Goal: Transaction & Acquisition: Purchase product/service

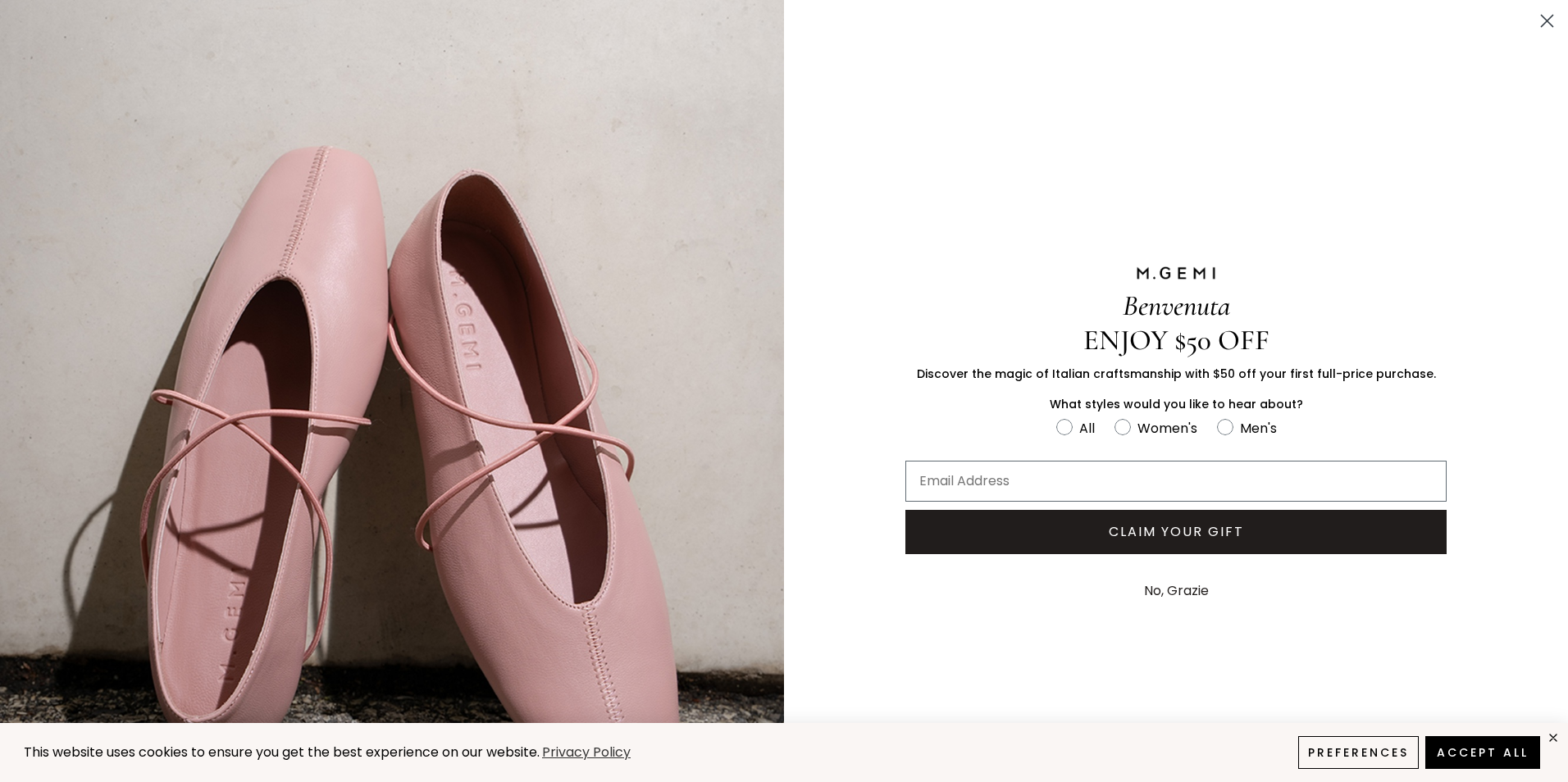
click at [1533, 22] on circle "Close dialog" at bounding box center [1546, 20] width 27 height 27
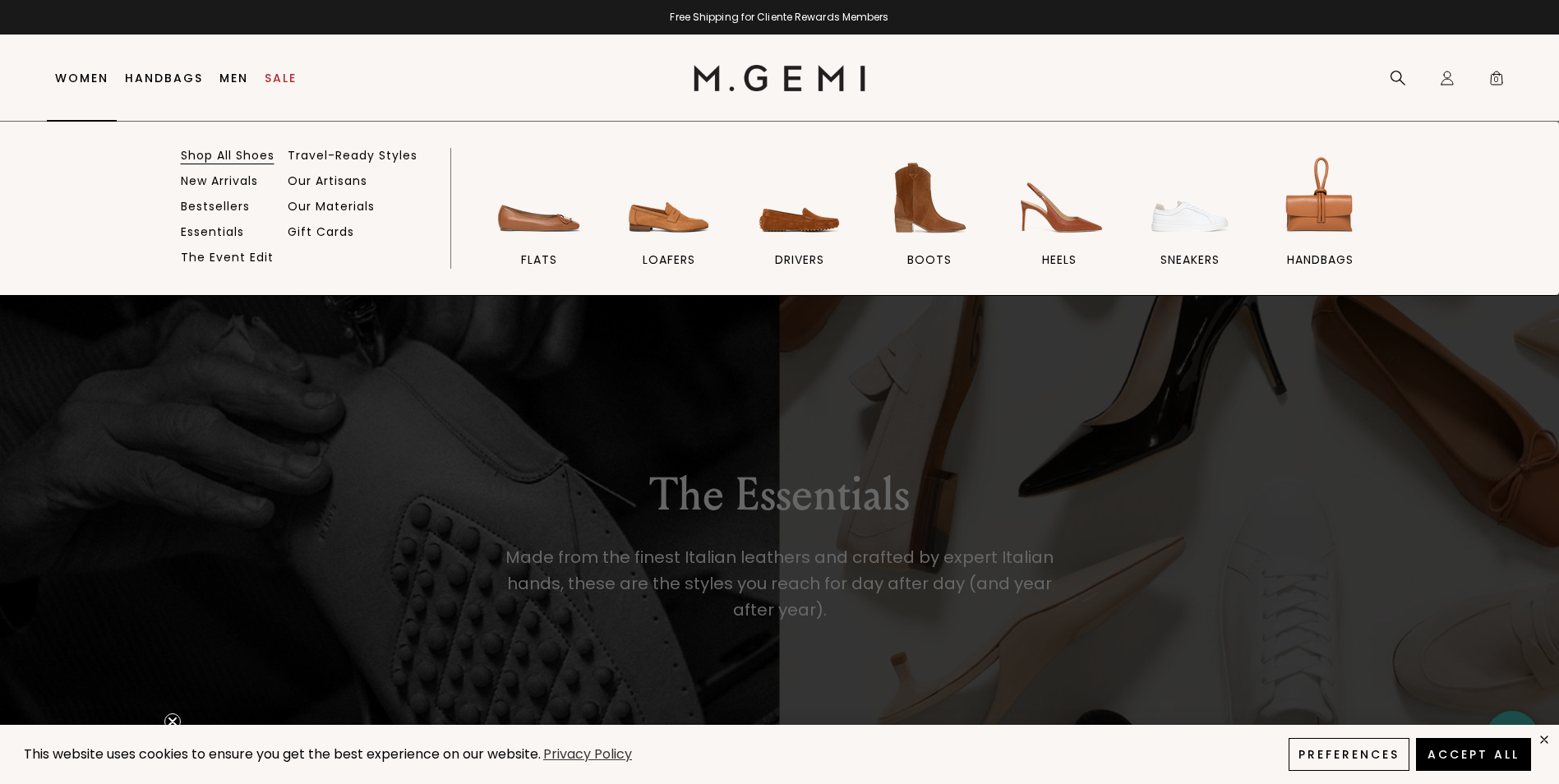
click at [203, 153] on link "Shop All Shoes" at bounding box center [227, 155] width 93 height 15
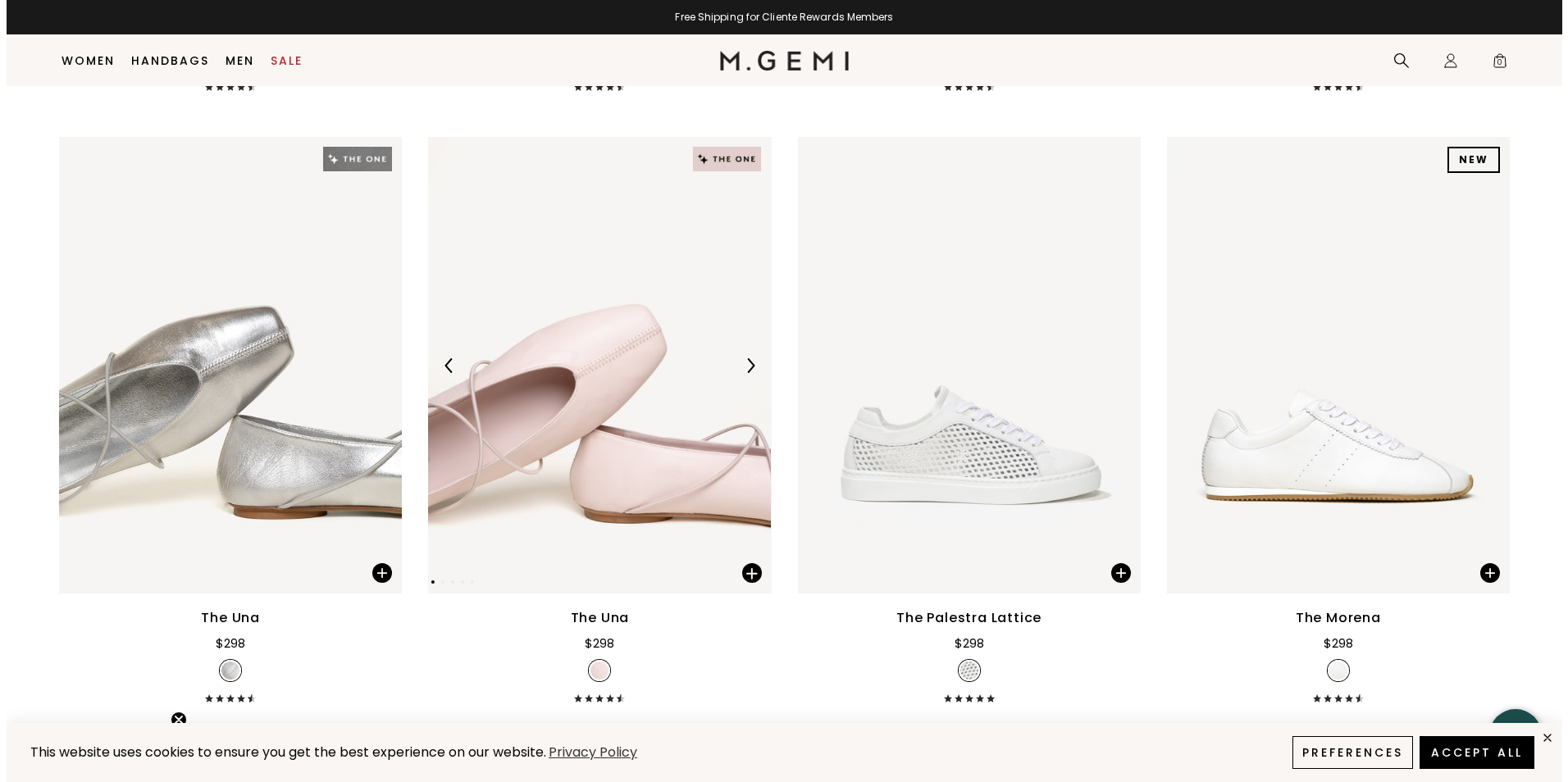
scroll to position [2028, 0]
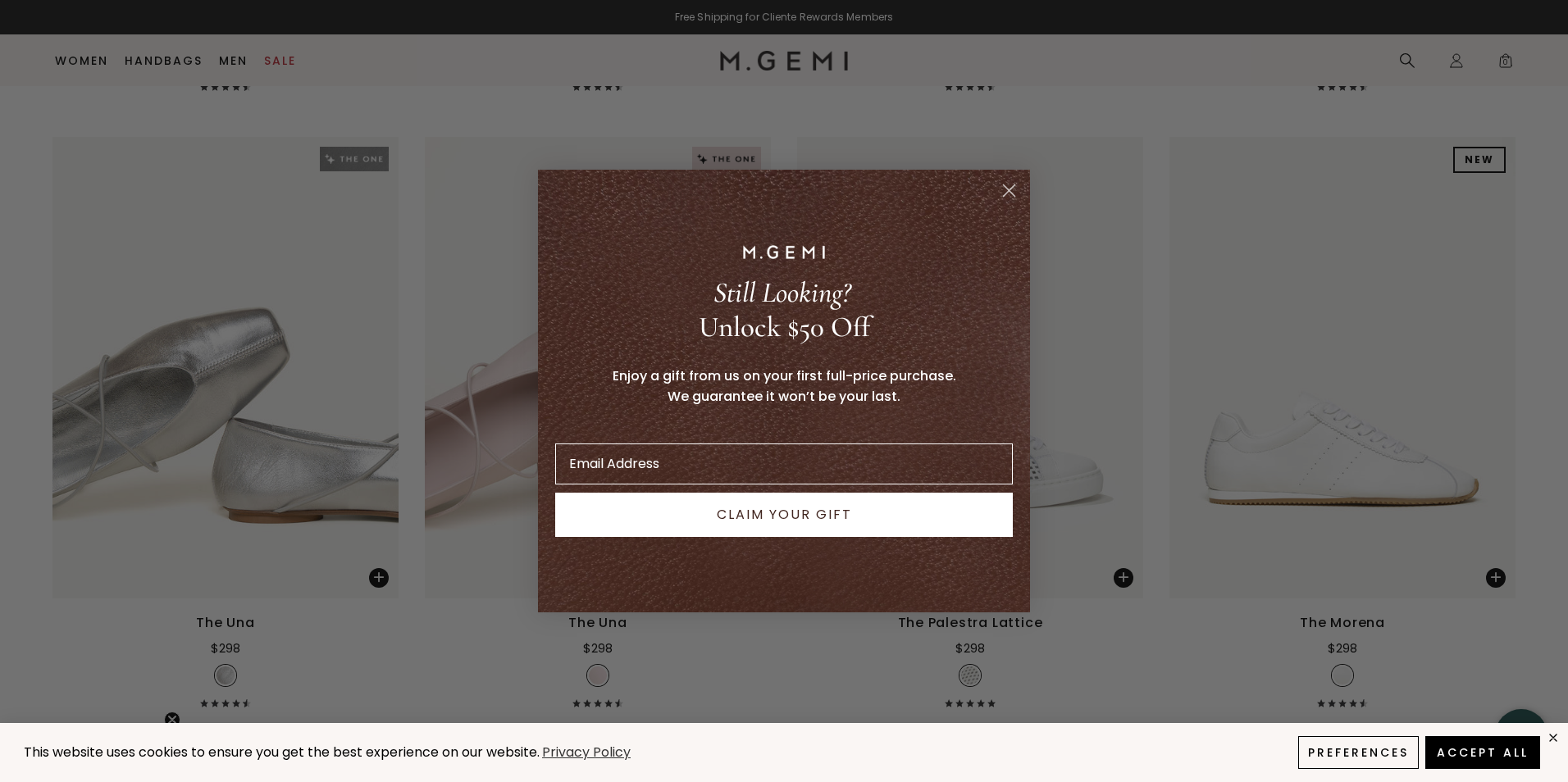
click at [1009, 185] on circle "Close dialog" at bounding box center [1008, 190] width 27 height 27
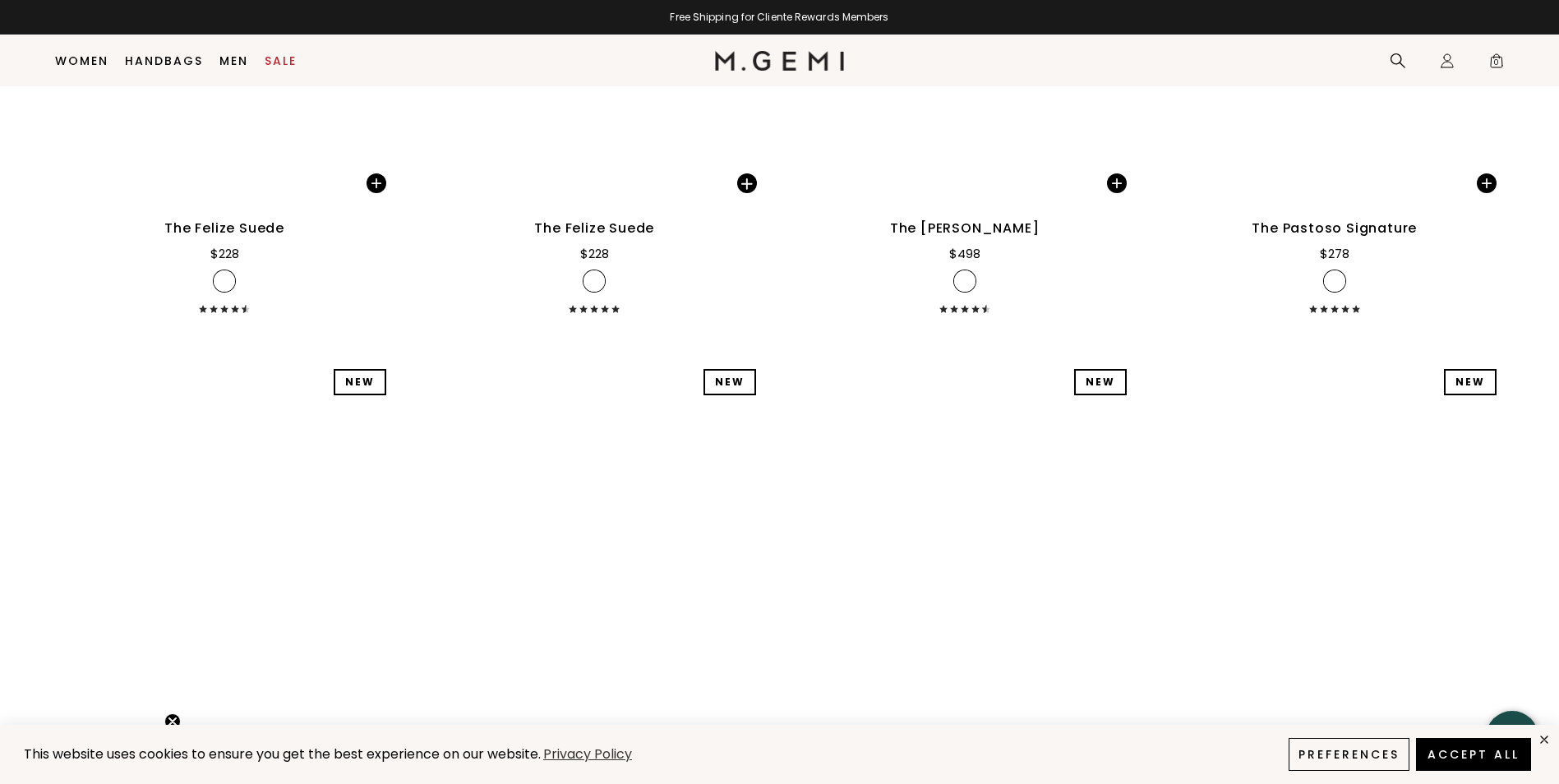
scroll to position [21333, 0]
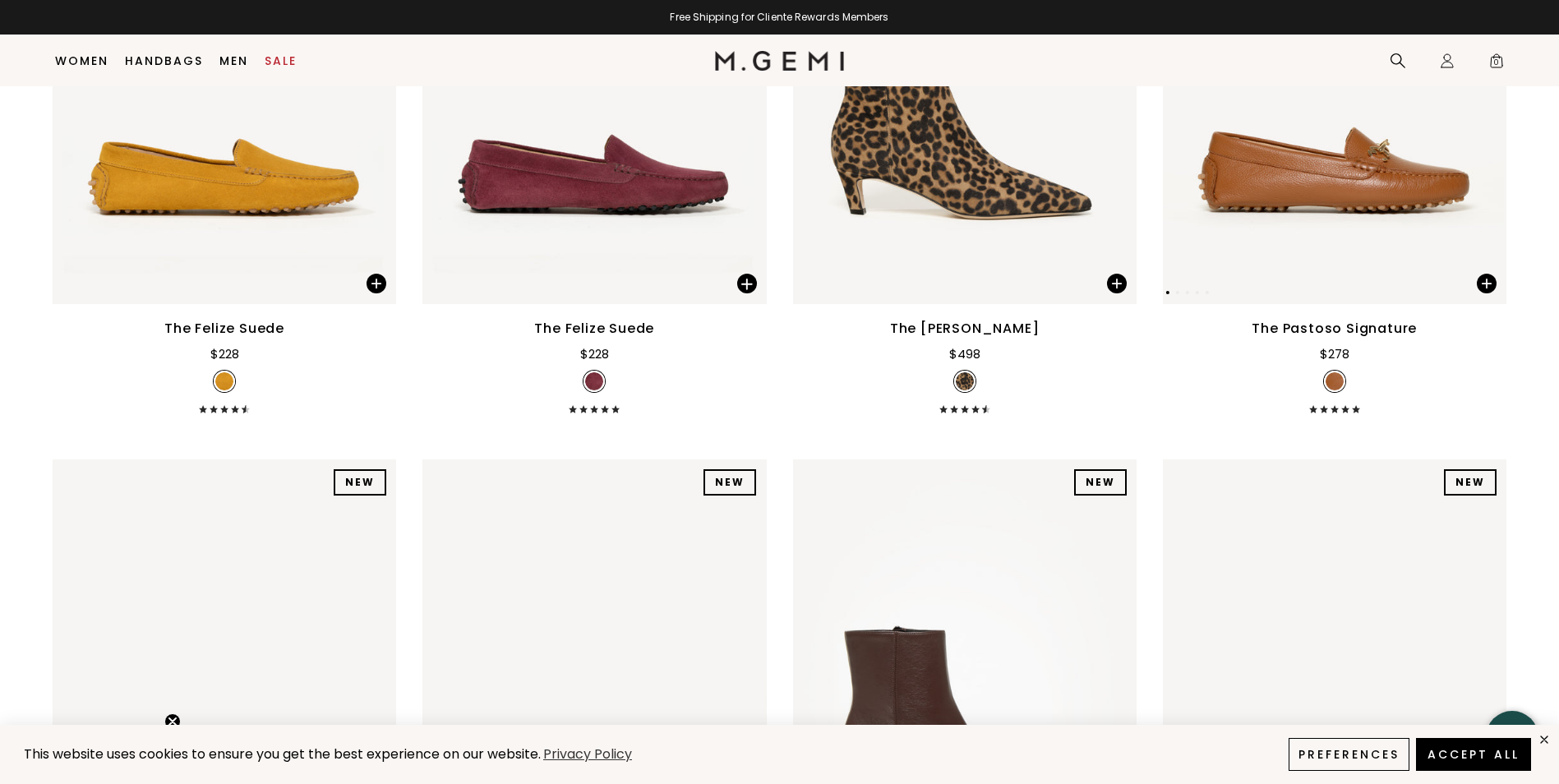
click at [1333, 211] on img at bounding box center [1335, 75] width 344 height 458
click at [1327, 196] on img at bounding box center [1335, 75] width 344 height 458
click at [1334, 377] on img at bounding box center [1335, 382] width 18 height 18
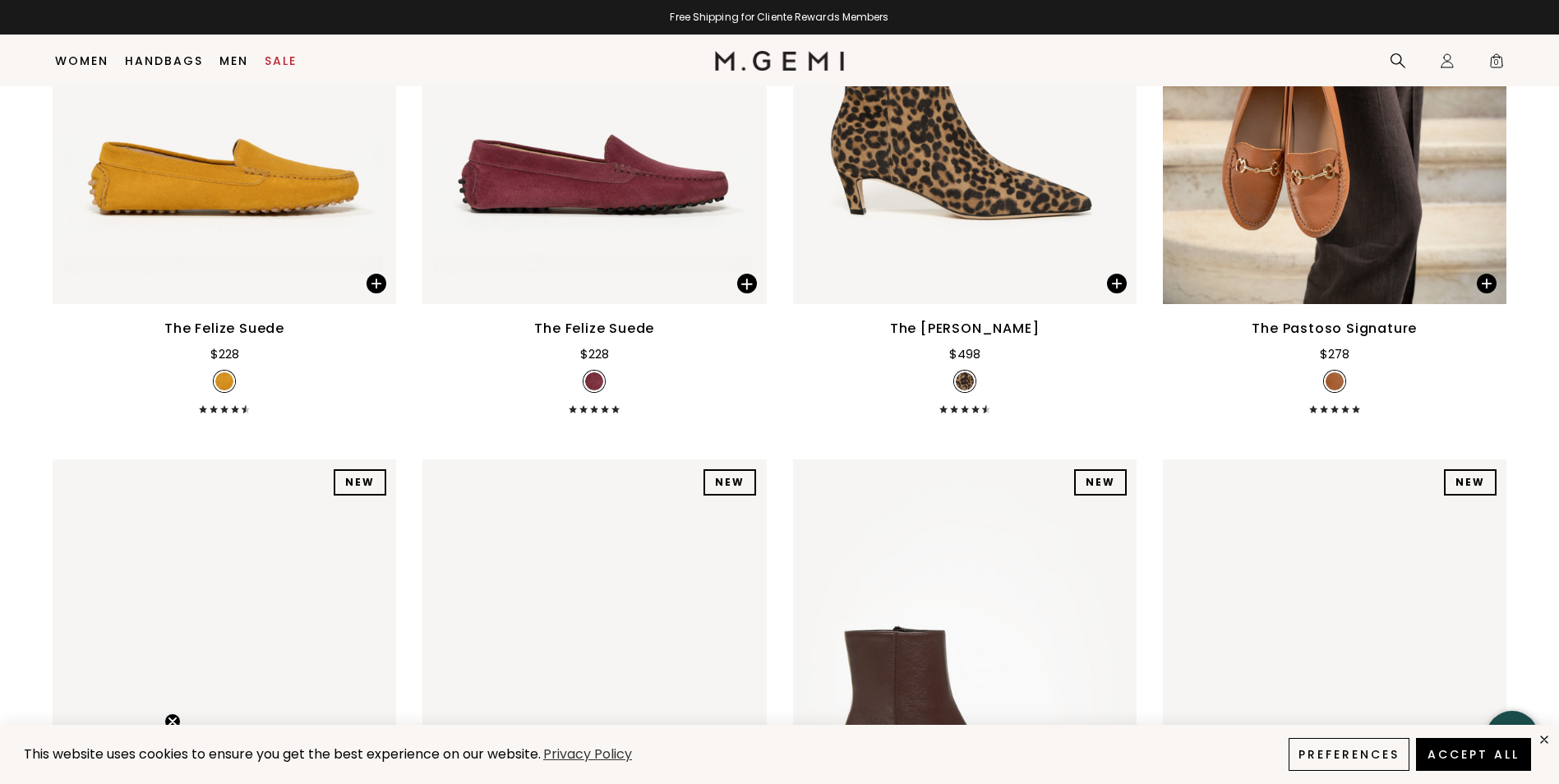
click at [1329, 331] on div "The Pastoso Signature" at bounding box center [1334, 328] width 166 height 19
click at [1302, 202] on img at bounding box center [1335, 75] width 344 height 458
click at [1484, 284] on span at bounding box center [1486, 283] width 19 height 19
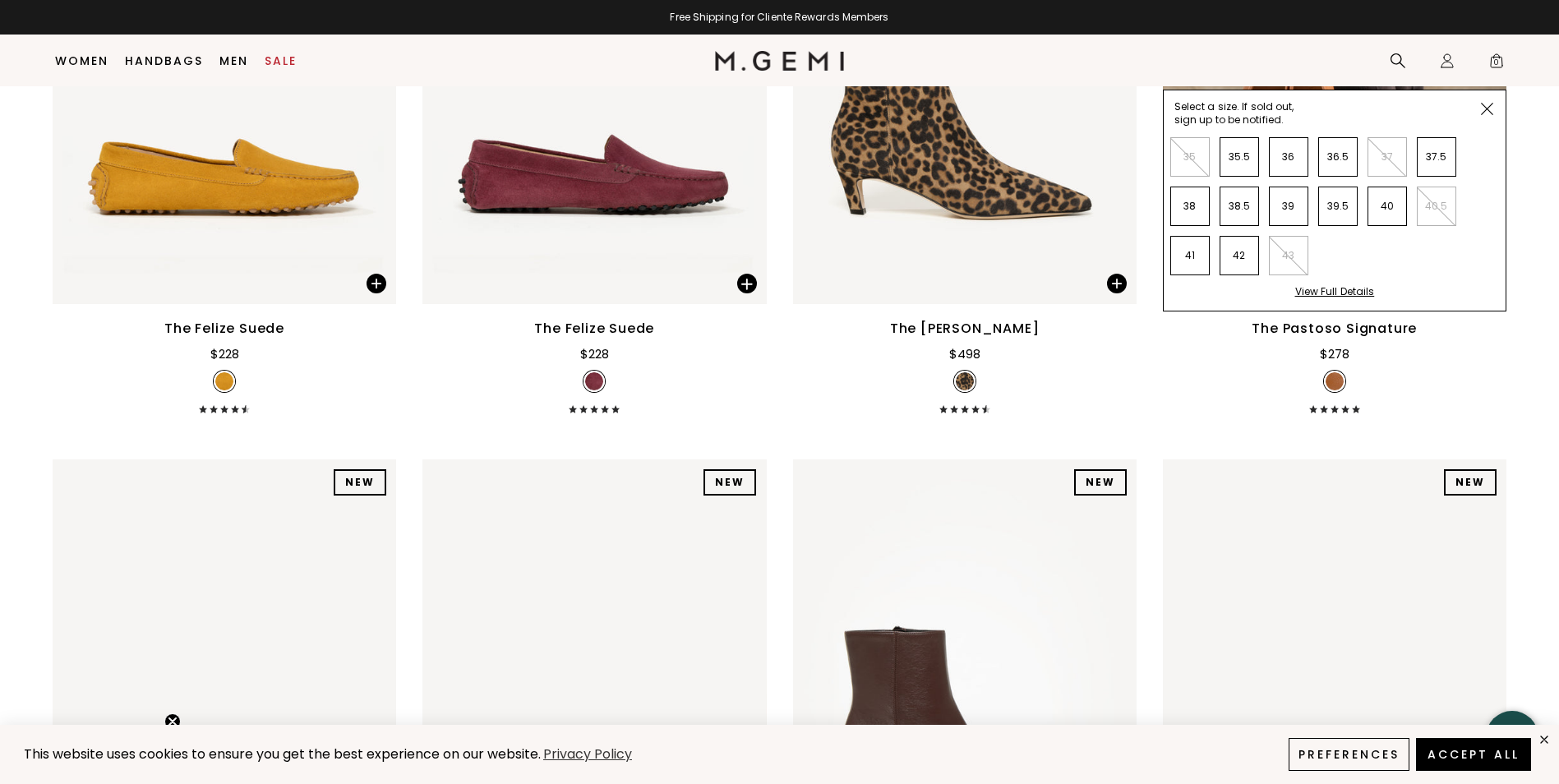
click at [1267, 403] on div "The Pastoso Signature $278" at bounding box center [1335, 366] width 344 height 94
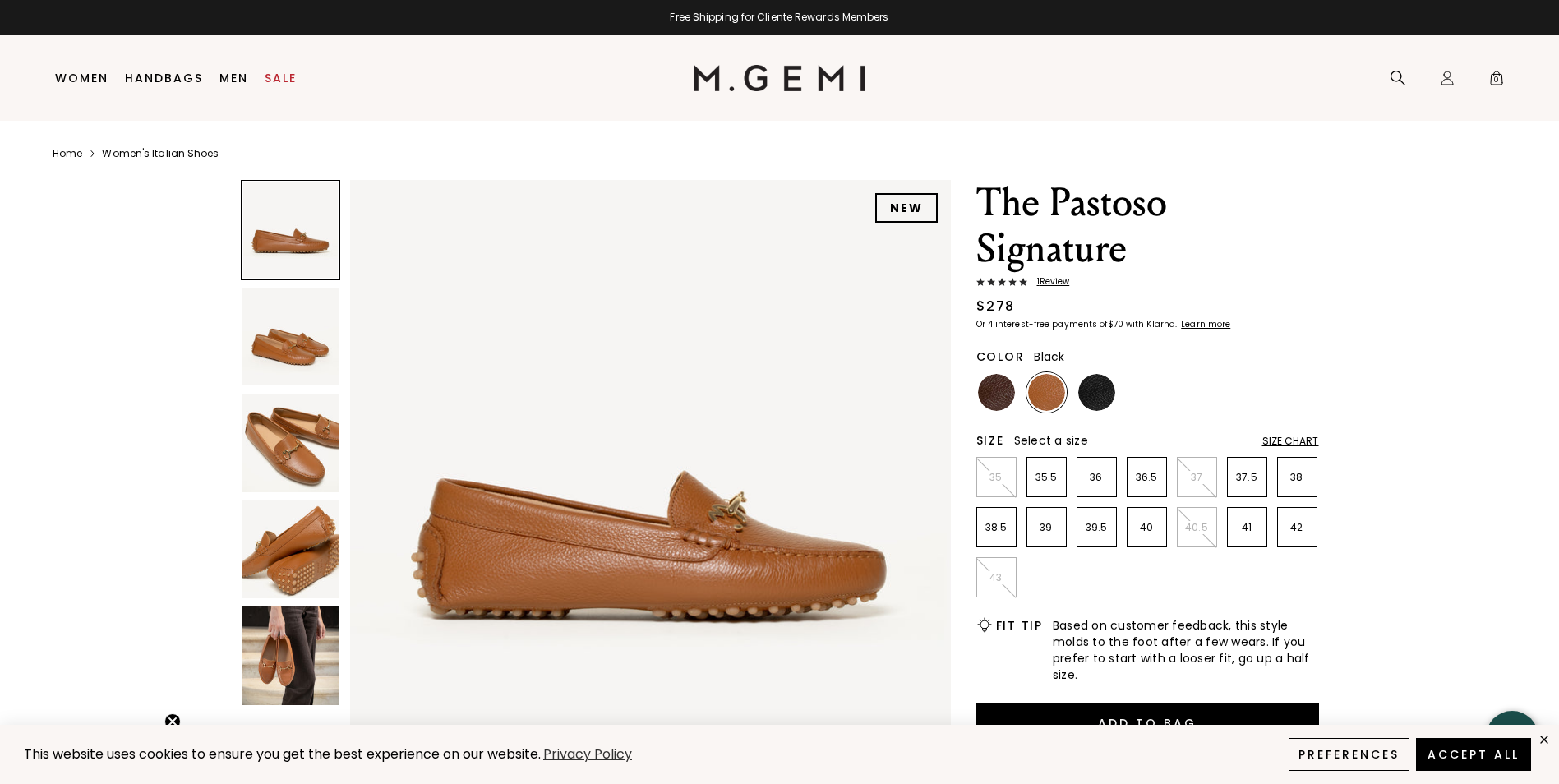
click at [1103, 386] on img at bounding box center [1097, 392] width 37 height 37
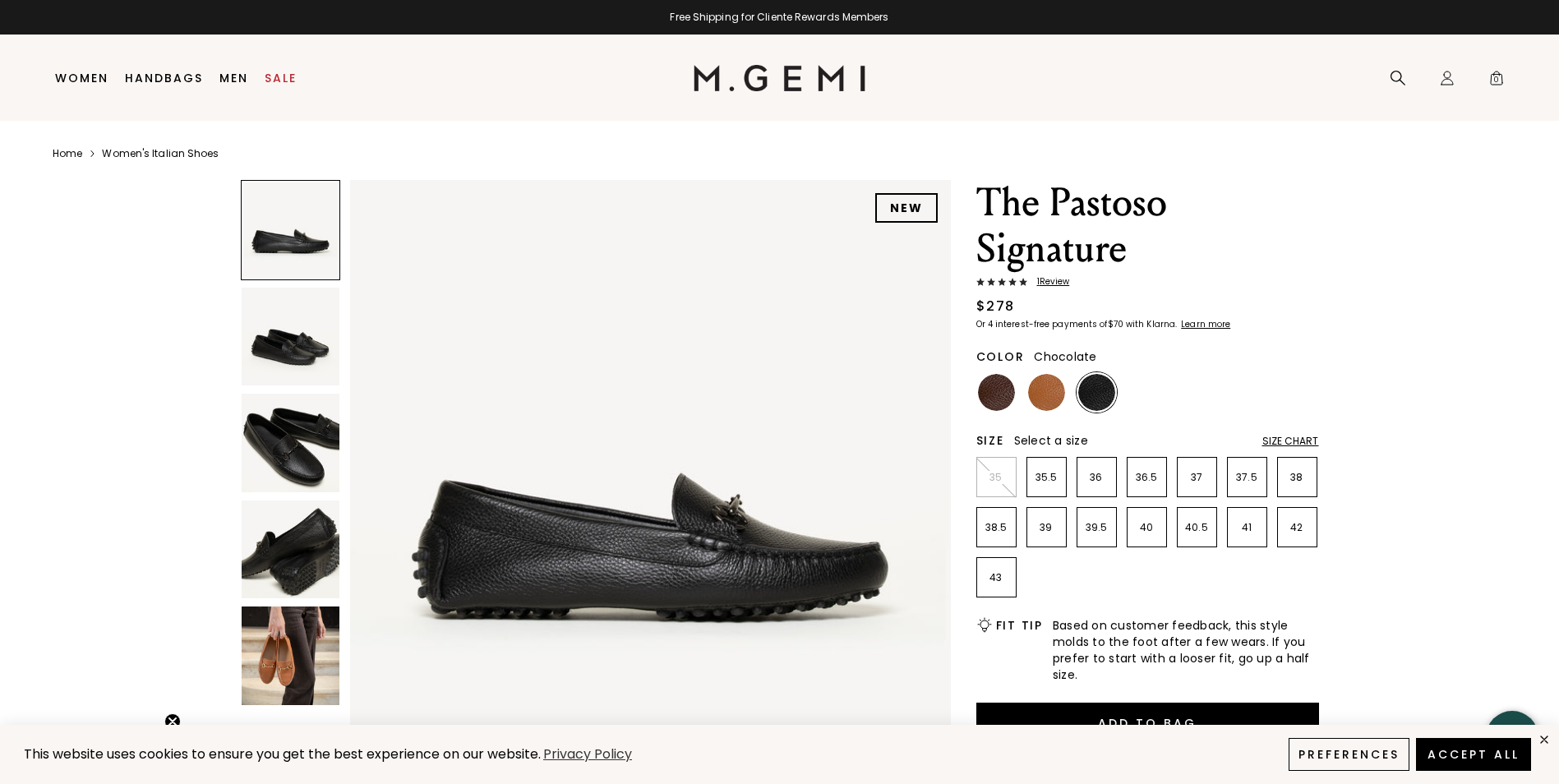
click at [1002, 379] on img at bounding box center [997, 392] width 37 height 37
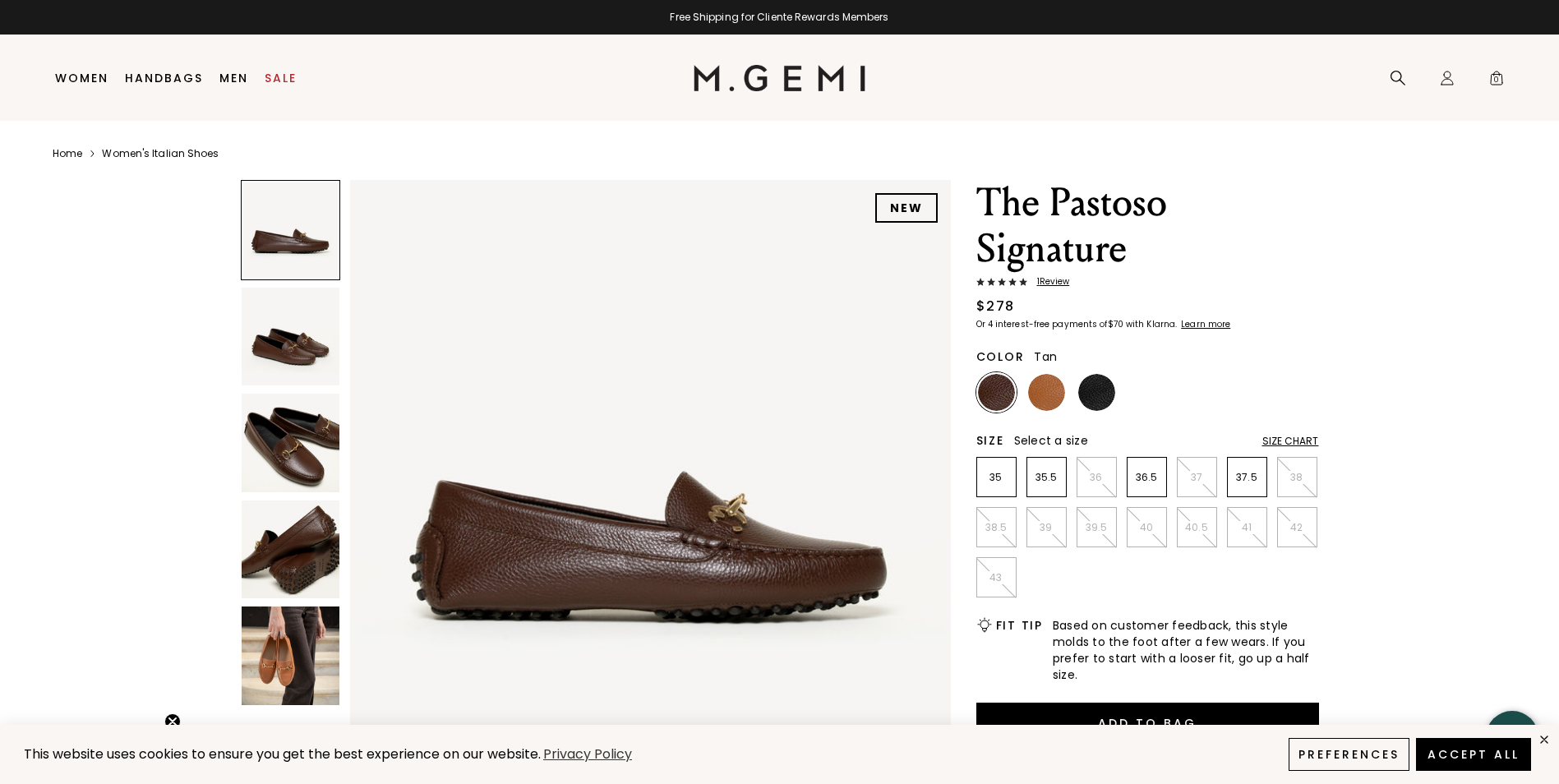
click at [1037, 380] on img at bounding box center [1047, 392] width 37 height 37
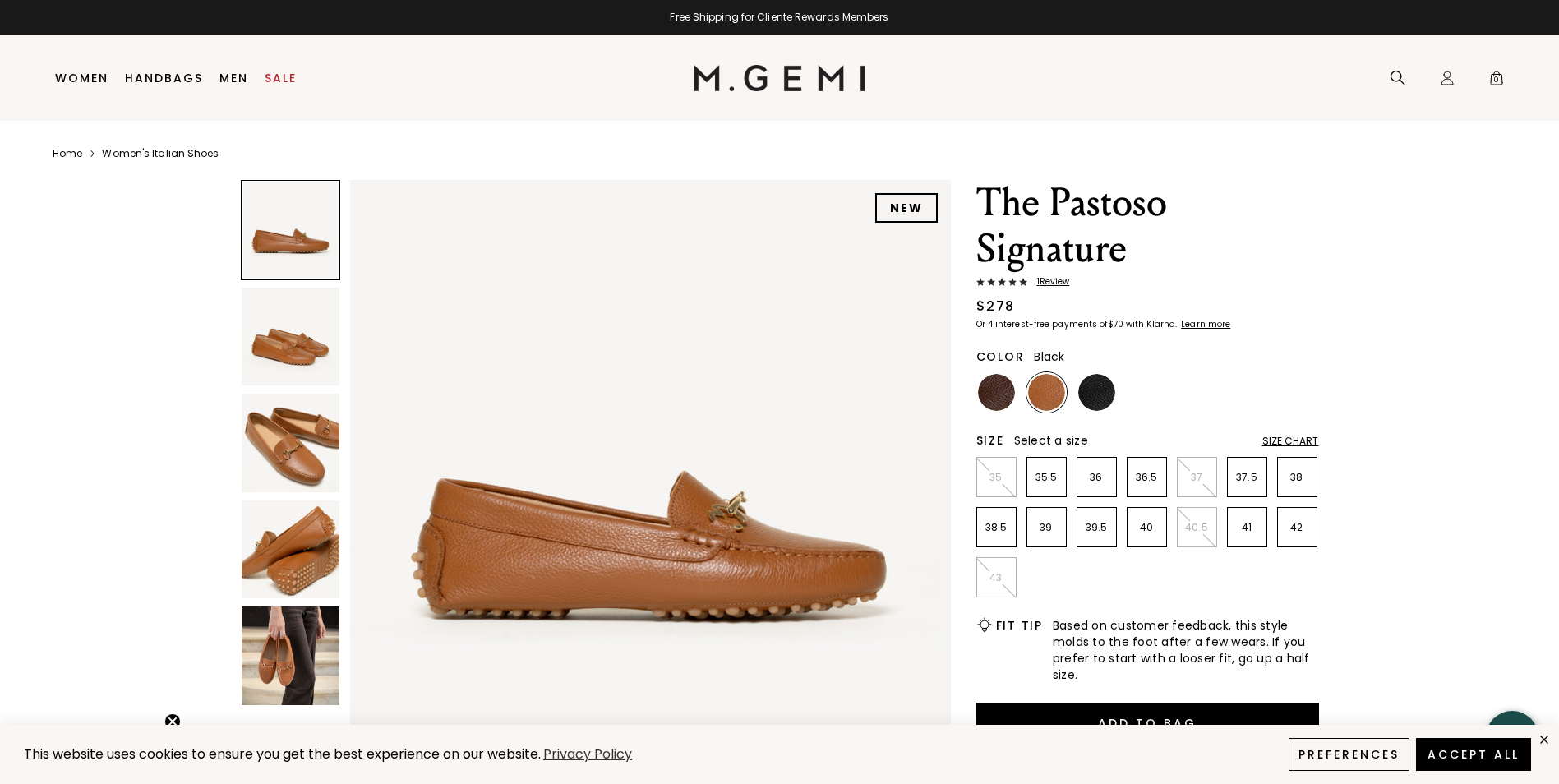
click at [1094, 398] on img at bounding box center [1097, 392] width 37 height 37
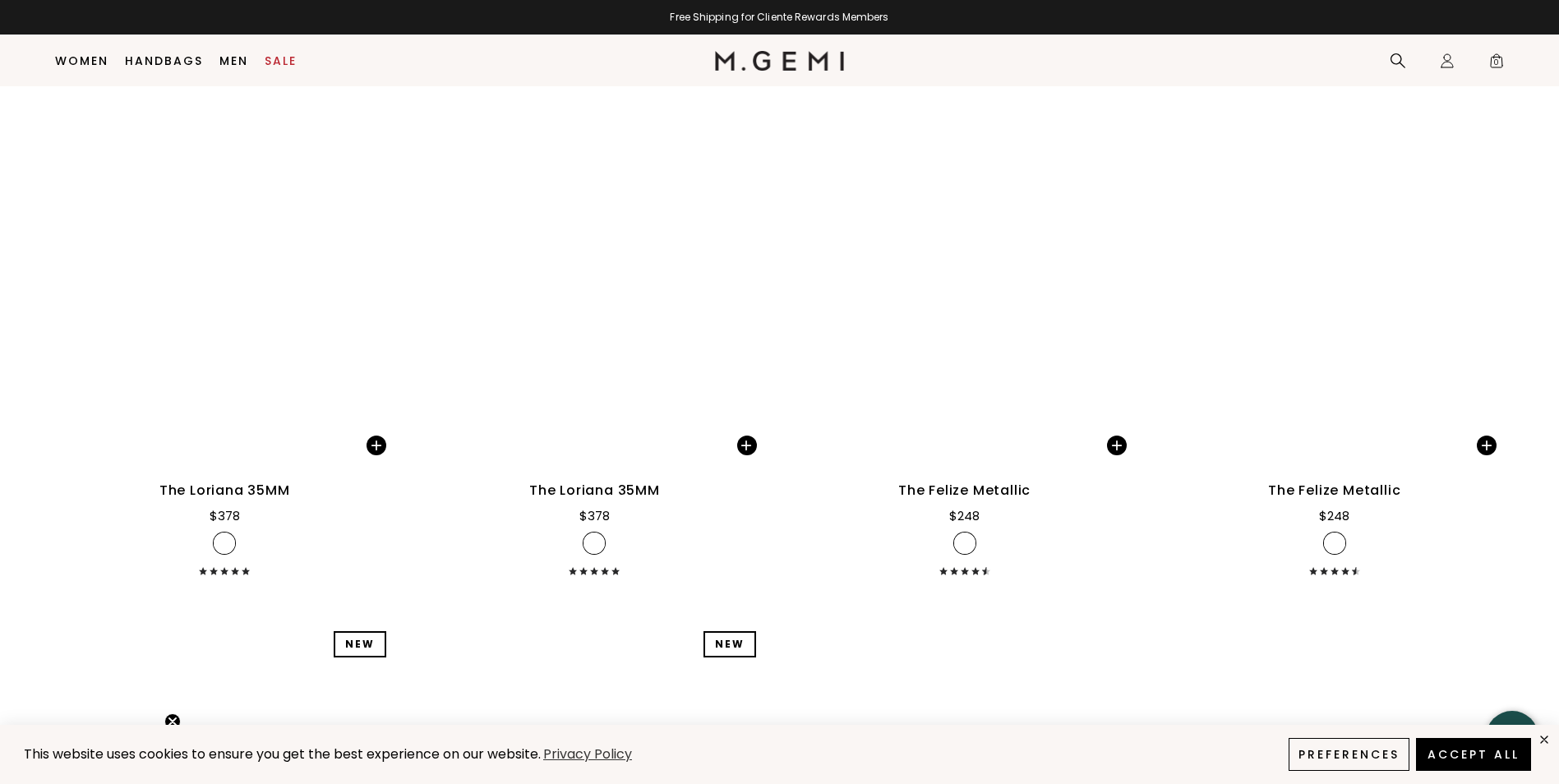
scroll to position [18720, 0]
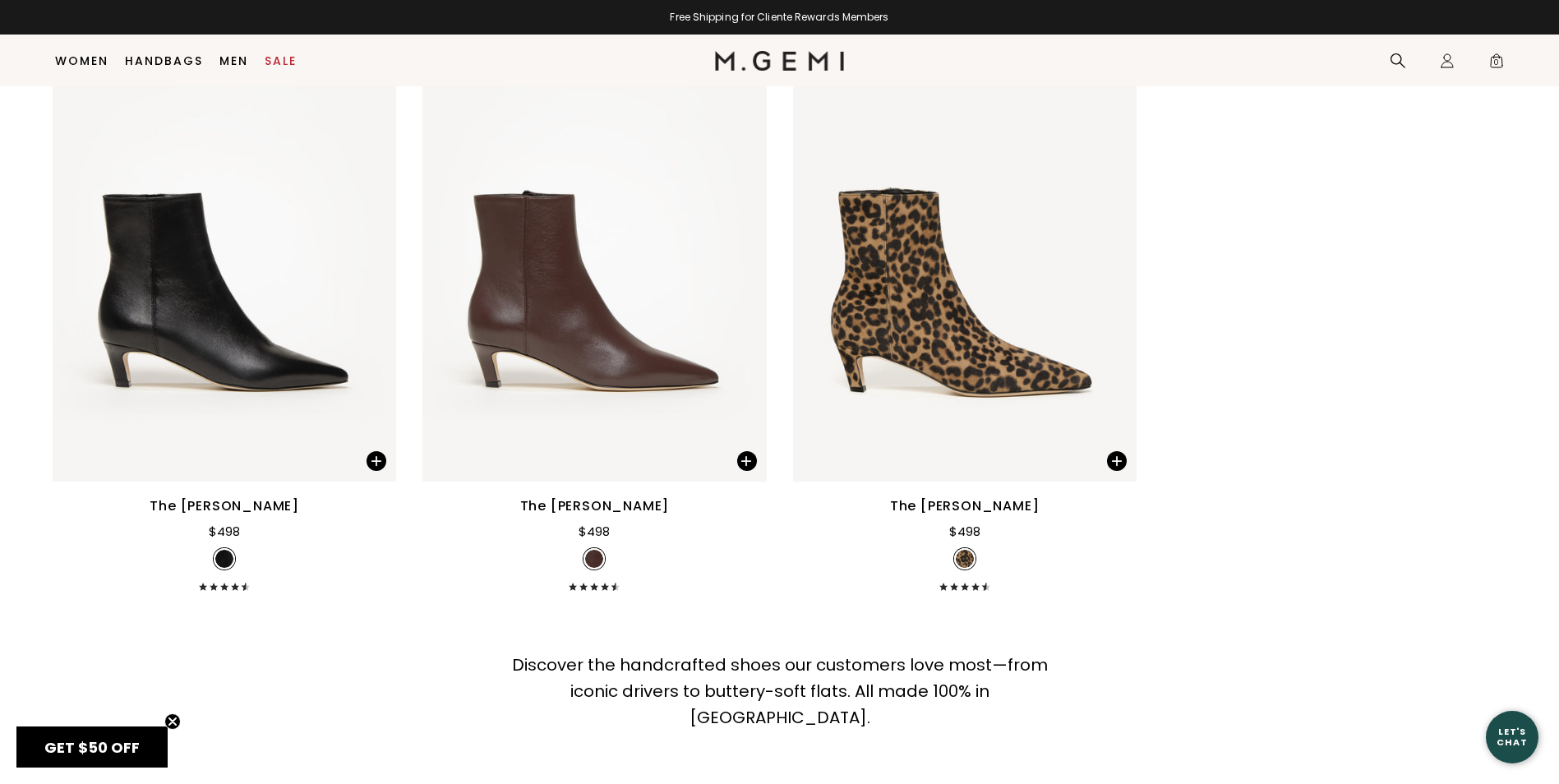
scroll to position [11636, 0]
